Goal: Navigation & Orientation: Find specific page/section

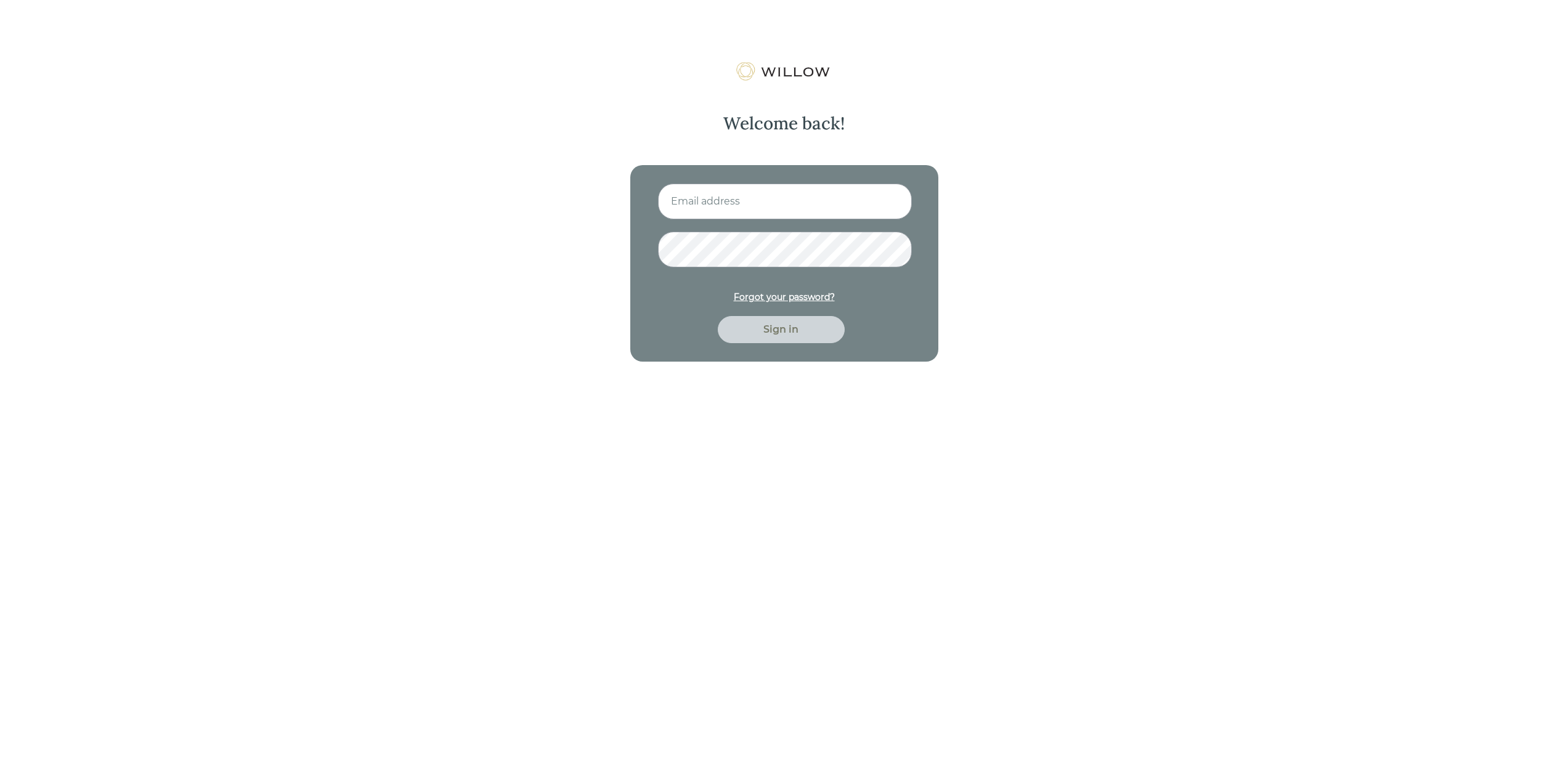
type input "[EMAIL_ADDRESS][DOMAIN_NAME]"
click at [786, 327] on div "Sign in" at bounding box center [781, 329] width 98 height 15
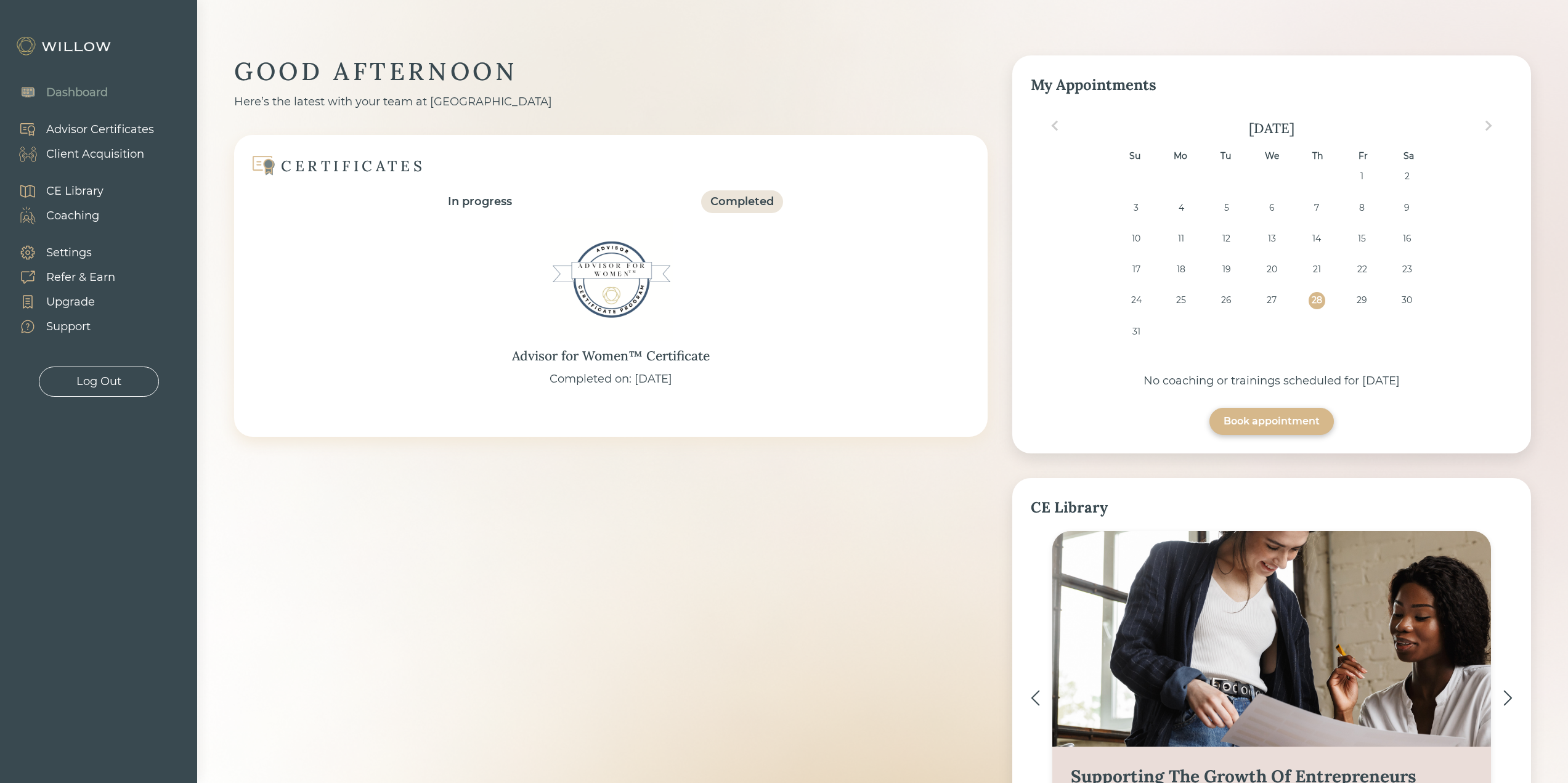
click at [82, 151] on div "Client Acquisition" at bounding box center [96, 154] width 98 height 17
click at [101, 151] on div "Client Acquisition" at bounding box center [96, 154] width 98 height 17
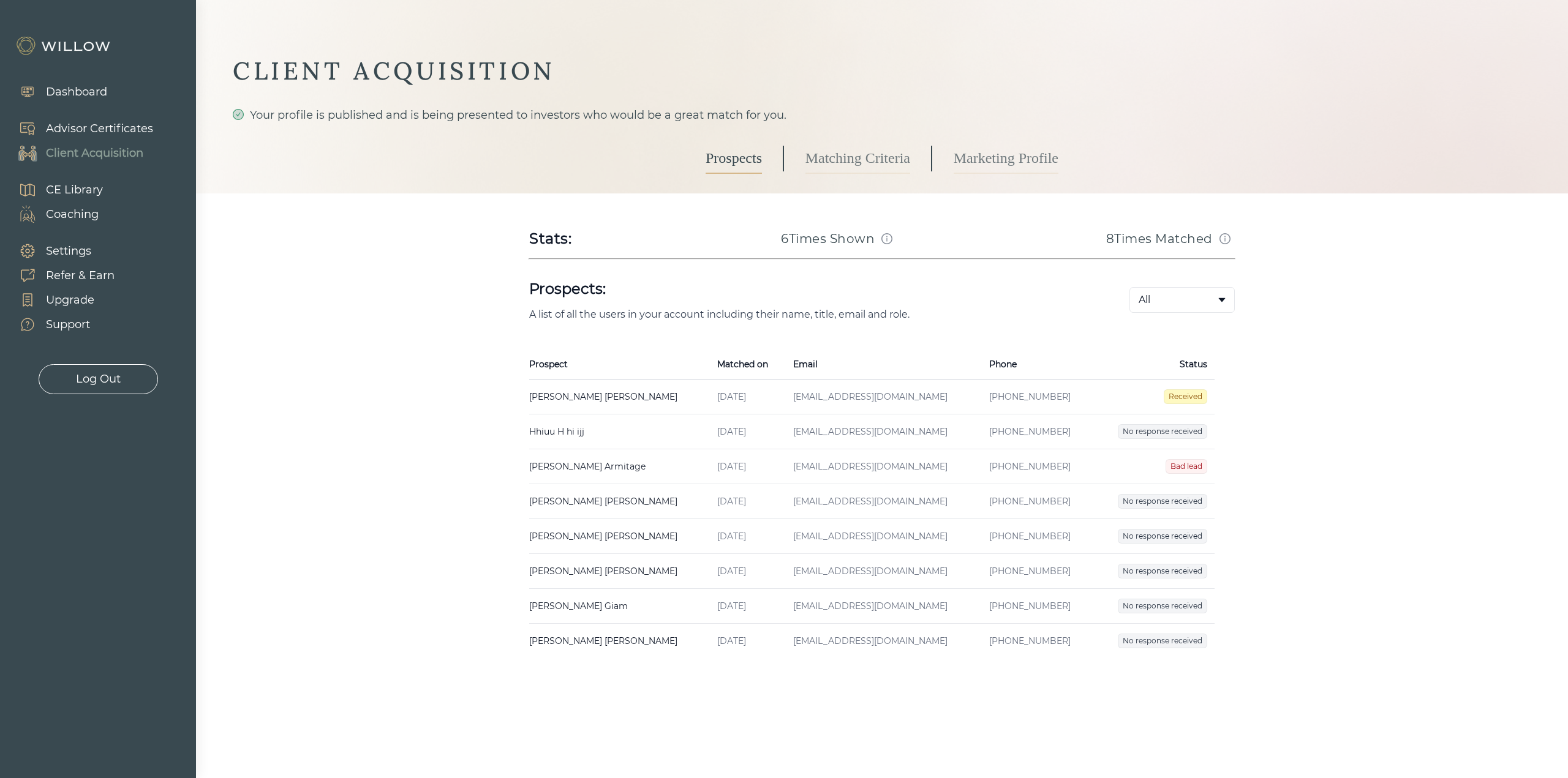
click at [88, 379] on div "Log Out" at bounding box center [98, 380] width 44 height 17
